Goal: Task Accomplishment & Management: Use online tool/utility

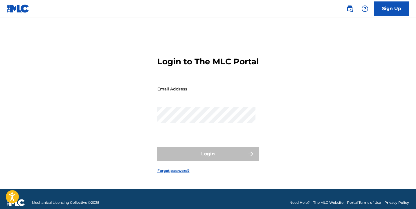
click at [202, 92] on input "Email Address" at bounding box center [206, 89] width 98 height 17
type input "[EMAIL_ADDRESS][DOMAIN_NAME]"
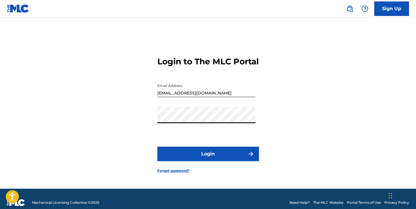
click at [212, 158] on button "Login" at bounding box center [208, 154] width 102 height 15
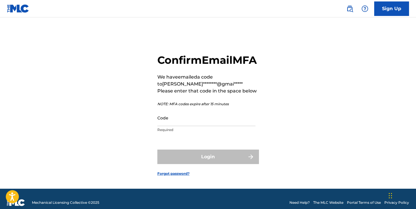
click at [213, 126] on input "Code" at bounding box center [206, 118] width 98 height 17
click at [185, 126] on input "Code" at bounding box center [206, 118] width 98 height 17
paste input "812943"
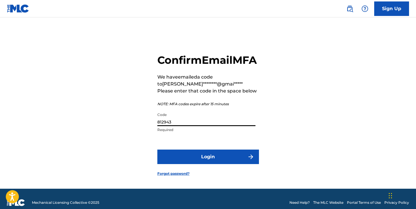
type input "812943"
click at [189, 164] on button "Login" at bounding box center [208, 157] width 102 height 15
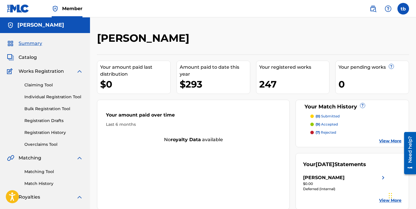
scroll to position [3, 0]
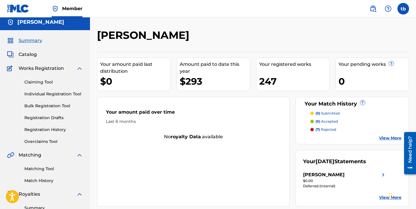
click at [39, 83] on link "Claiming Tool" at bounding box center [53, 82] width 59 height 6
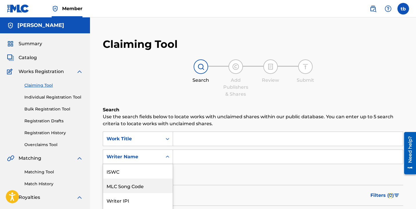
scroll to position [39, 0]
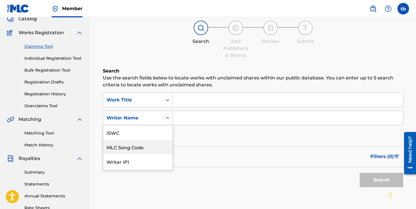
click at [166, 125] on div "MLC Song Code, 2 of 7. 7 results available. Use Up and Down to choose options, …" at bounding box center [138, 118] width 70 height 15
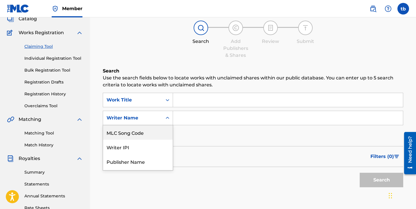
scroll to position [42, 0]
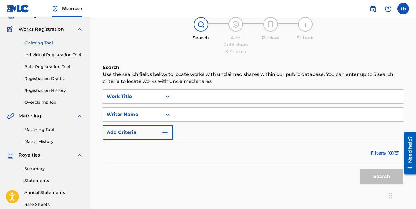
click at [209, 116] on input "Search Form" at bounding box center [288, 115] width 230 height 14
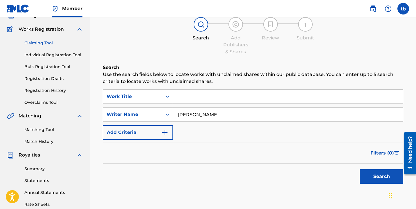
type input "[PERSON_NAME]"
click at [380, 180] on button "Search" at bounding box center [381, 176] width 44 height 15
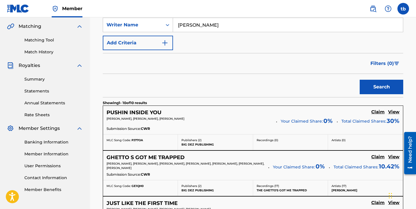
scroll to position [131, 0]
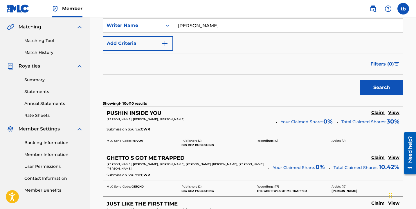
click at [394, 111] on h5 "View" at bounding box center [393, 113] width 11 height 6
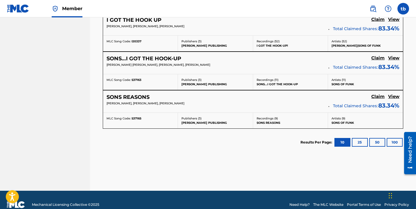
scroll to position [541, 0]
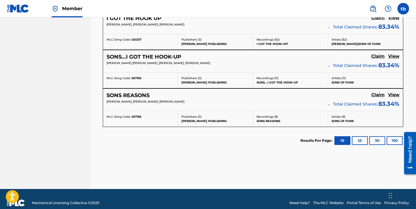
click at [357, 142] on button "25" at bounding box center [360, 140] width 16 height 9
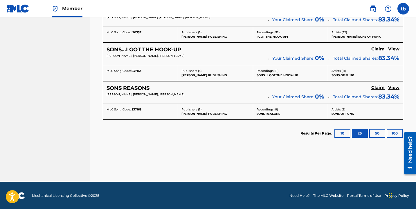
scroll to position [550, 0]
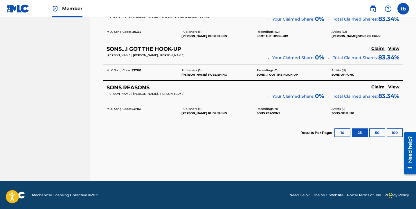
click at [377, 133] on button "50" at bounding box center [377, 133] width 16 height 9
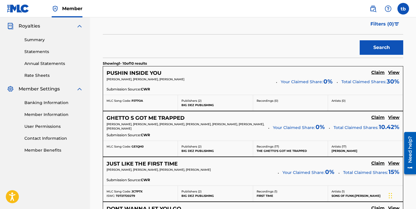
scroll to position [106, 0]
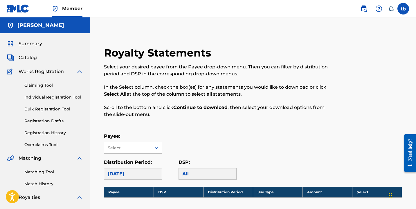
click at [37, 86] on link "Claiming Tool" at bounding box center [53, 85] width 59 height 6
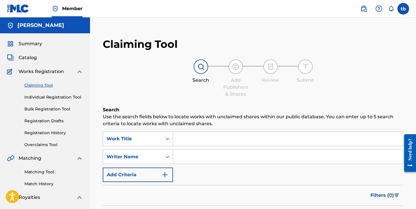
click at [186, 159] on input "Search Form" at bounding box center [288, 157] width 230 height 14
type input "[PERSON_NAME]"
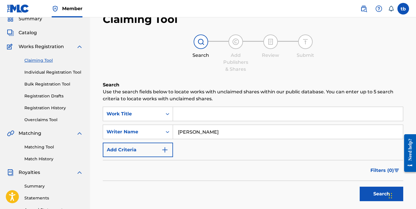
scroll to position [66, 0]
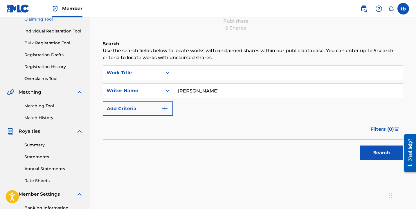
click at [372, 153] on button "Search" at bounding box center [381, 153] width 44 height 15
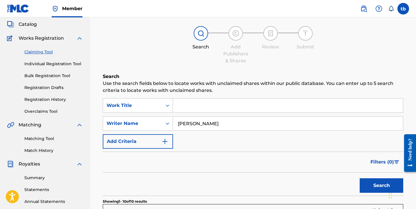
scroll to position [36, 0]
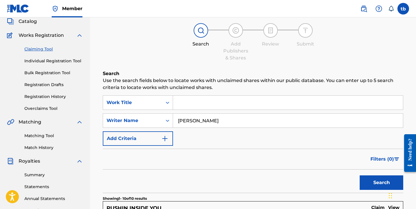
click at [193, 119] on input "[PERSON_NAME]" at bounding box center [288, 121] width 230 height 14
click at [38, 135] on link "Matching Tool" at bounding box center [53, 136] width 59 height 6
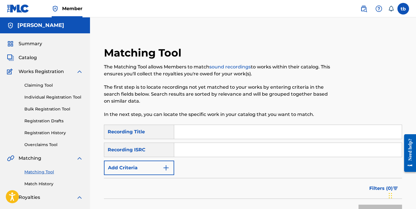
click at [163, 169] on img "Search Form" at bounding box center [165, 168] width 7 height 7
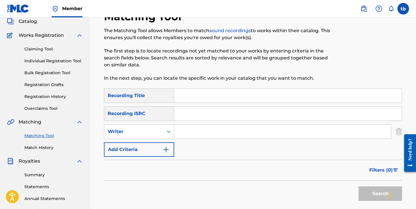
scroll to position [45, 0]
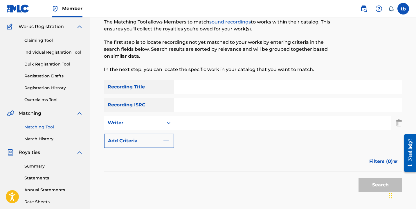
click at [186, 125] on input "Search Form" at bounding box center [282, 123] width 217 height 14
paste input "[PERSON_NAME]"
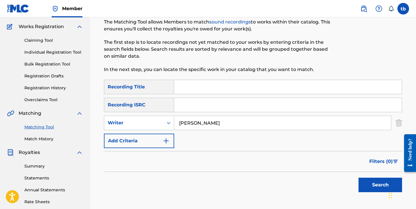
type input "[PERSON_NAME]"
click at [374, 185] on button "Search" at bounding box center [380, 185] width 44 height 15
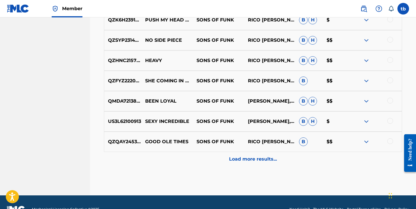
scroll to position [328, 0]
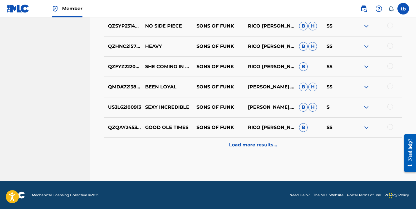
click at [249, 147] on p "Load more results..." at bounding box center [253, 145] width 48 height 7
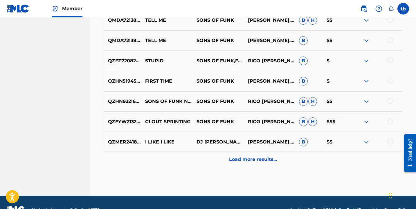
scroll to position [531, 0]
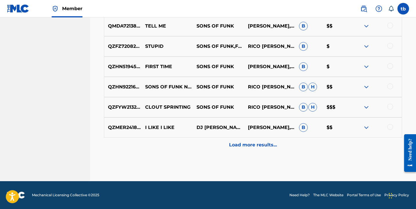
click at [253, 147] on p "Load more results..." at bounding box center [253, 145] width 48 height 7
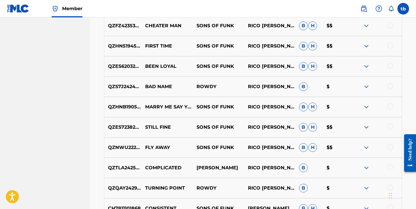
scroll to position [734, 0]
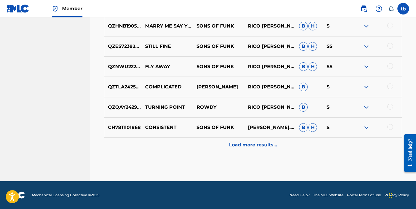
click at [263, 147] on p "Load more results..." at bounding box center [253, 145] width 48 height 7
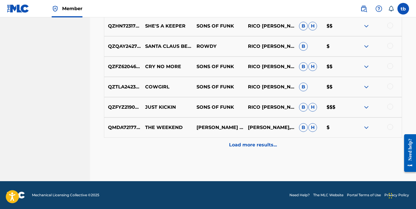
scroll to position [937, 0]
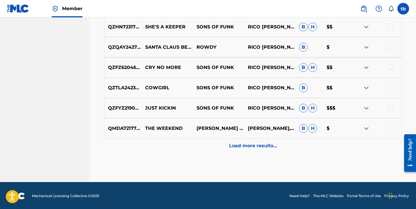
click at [255, 145] on p "Load more results..." at bounding box center [253, 145] width 48 height 7
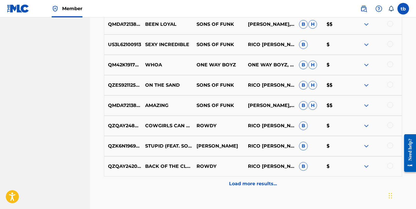
scroll to position [1141, 0]
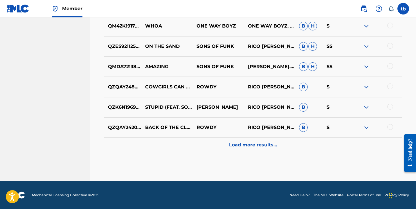
click at [255, 144] on p "Load more results..." at bounding box center [253, 145] width 48 height 7
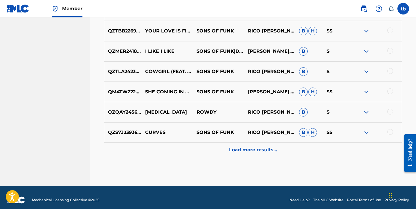
scroll to position [1344, 0]
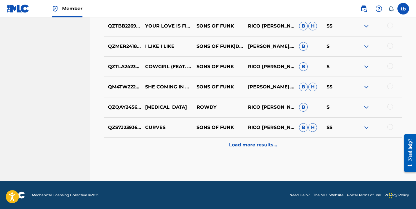
click at [255, 144] on p "Load more results..." at bounding box center [253, 145] width 48 height 7
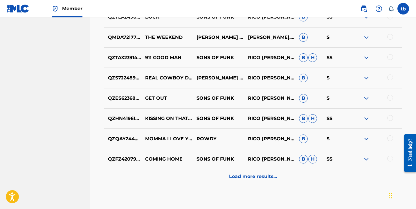
scroll to position [1547, 0]
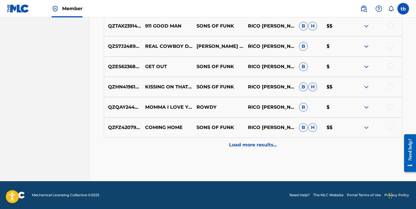
click at [256, 147] on p "Load more results..." at bounding box center [253, 145] width 48 height 7
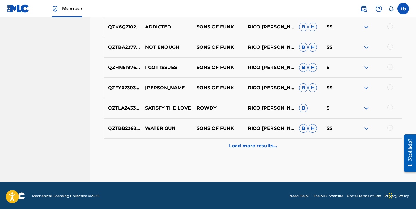
scroll to position [1750, 0]
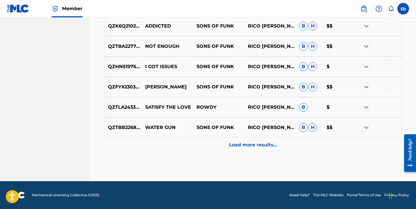
click at [247, 145] on p "Load more results..." at bounding box center [253, 145] width 48 height 7
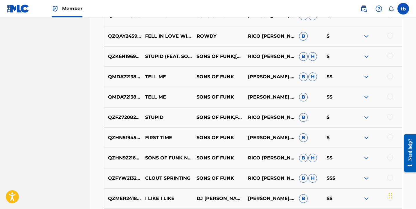
scroll to position [435, 0]
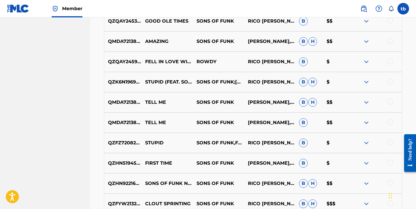
click at [364, 64] on img at bounding box center [366, 61] width 7 height 7
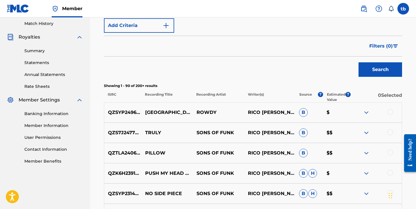
scroll to position [0, 0]
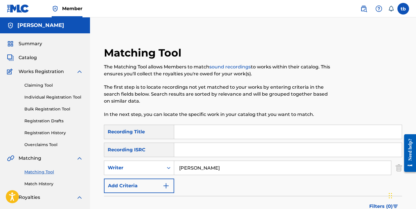
click at [38, 85] on link "Claiming Tool" at bounding box center [53, 85] width 59 height 6
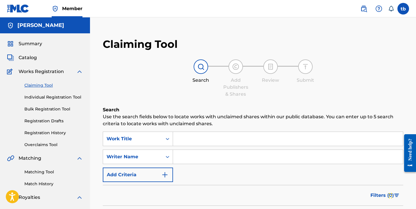
click at [197, 159] on input "Search Form" at bounding box center [288, 157] width 230 height 14
type input "[PERSON_NAME]"
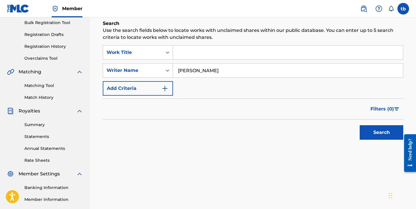
scroll to position [96, 0]
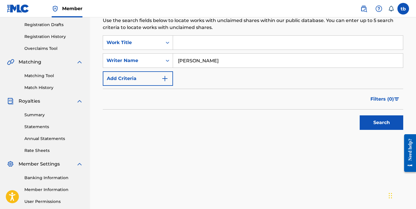
click at [378, 120] on button "Search" at bounding box center [381, 122] width 44 height 15
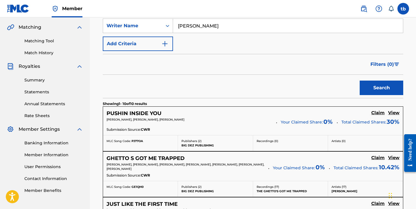
scroll to position [131, 0]
click at [393, 114] on h5 "View" at bounding box center [393, 113] width 11 height 6
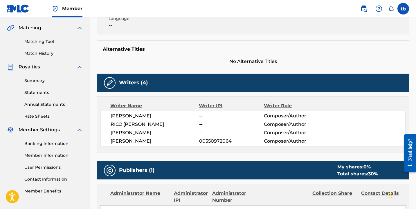
scroll to position [132, 0]
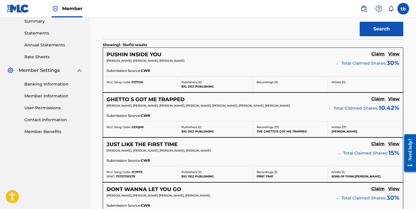
scroll to position [205, 0]
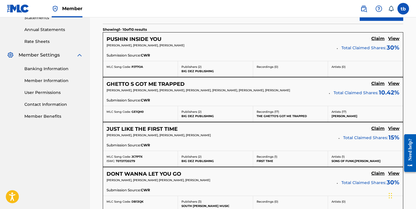
click at [394, 84] on h5 "View" at bounding box center [393, 84] width 11 height 6
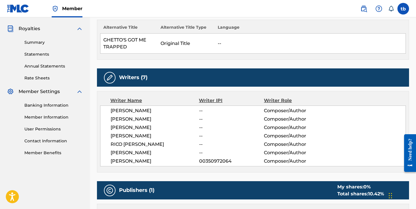
scroll to position [169, 0]
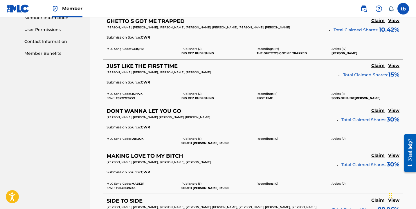
scroll to position [269, 0]
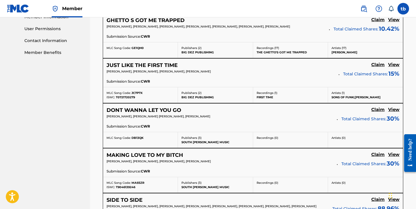
click at [396, 111] on h5 "View" at bounding box center [393, 110] width 11 height 6
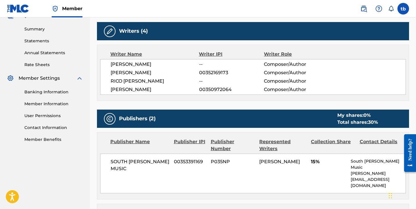
scroll to position [183, 0]
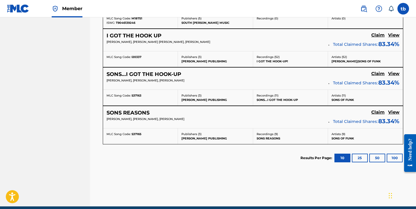
scroll to position [530, 0]
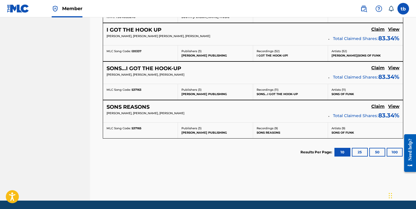
click at [358, 152] on button "25" at bounding box center [360, 152] width 16 height 9
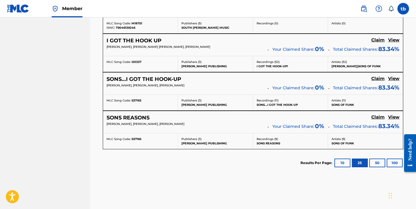
scroll to position [550, 0]
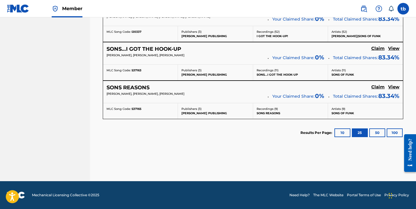
click at [377, 135] on button "50" at bounding box center [377, 133] width 16 height 9
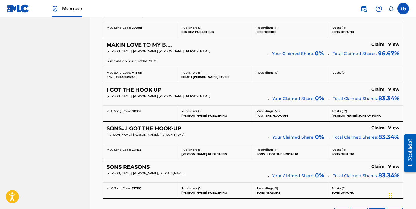
scroll to position [453, 0]
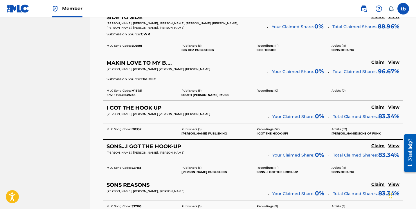
click at [395, 61] on h5 "View" at bounding box center [393, 63] width 11 height 6
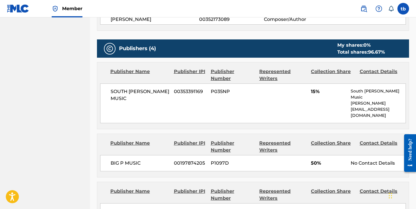
scroll to position [316, 0]
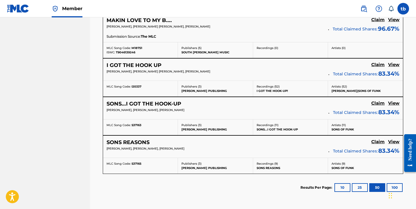
scroll to position [495, 0]
click at [394, 65] on h5 "View" at bounding box center [393, 65] width 11 height 6
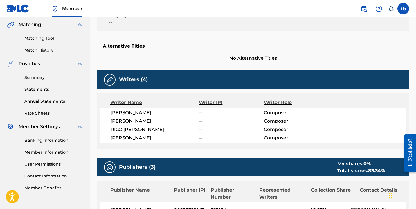
scroll to position [102, 0]
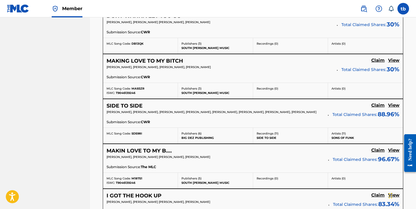
scroll to position [359, 0]
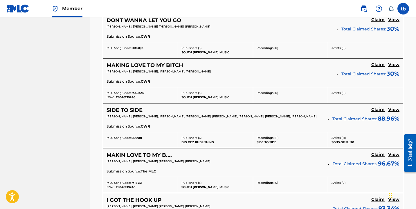
click at [392, 110] on h5 "View" at bounding box center [393, 110] width 11 height 6
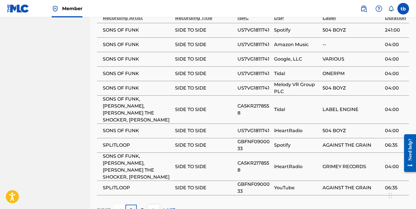
scroll to position [714, 0]
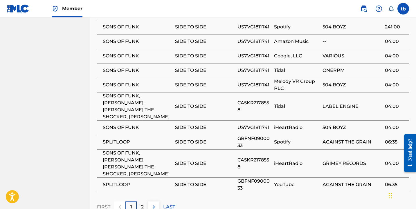
click at [142, 204] on p "2" at bounding box center [142, 207] width 3 height 7
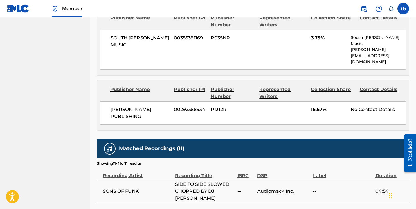
scroll to position [581, 0]
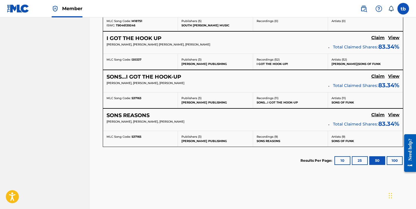
scroll to position [522, 0]
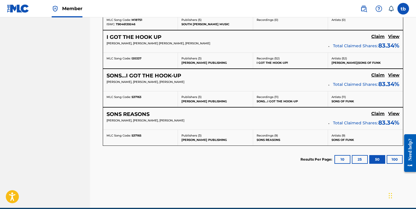
click at [391, 115] on h5 "View" at bounding box center [393, 114] width 11 height 6
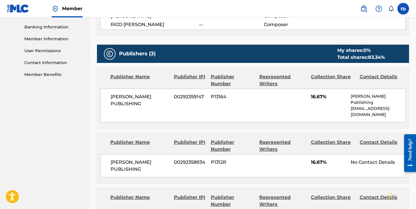
scroll to position [237, 0]
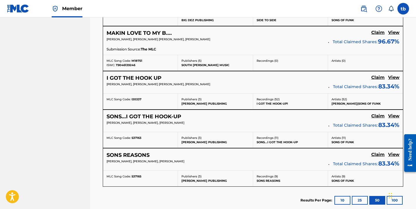
scroll to position [550, 0]
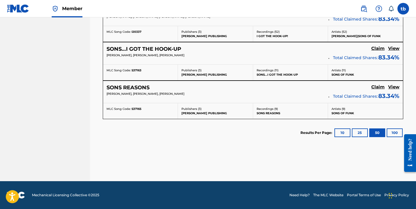
click at [394, 132] on button "100" at bounding box center [394, 133] width 16 height 9
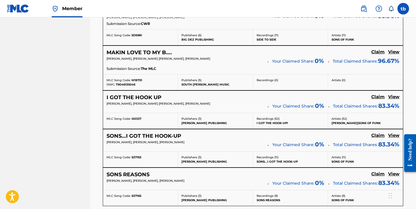
scroll to position [460, 0]
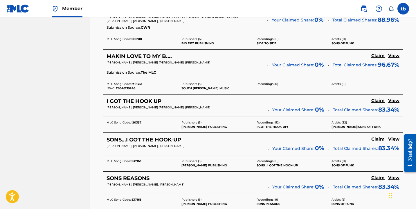
click at [393, 57] on h5 "View" at bounding box center [393, 56] width 11 height 6
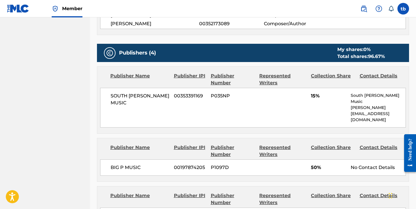
scroll to position [319, 0]
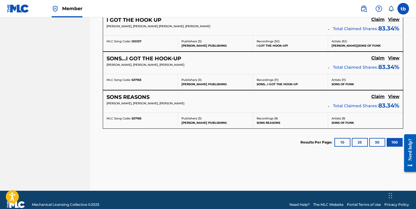
scroll to position [540, 0]
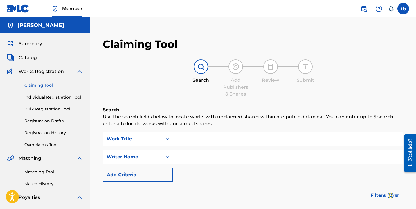
scroll to position [36, 0]
